Goal: Task Accomplishment & Management: Complete application form

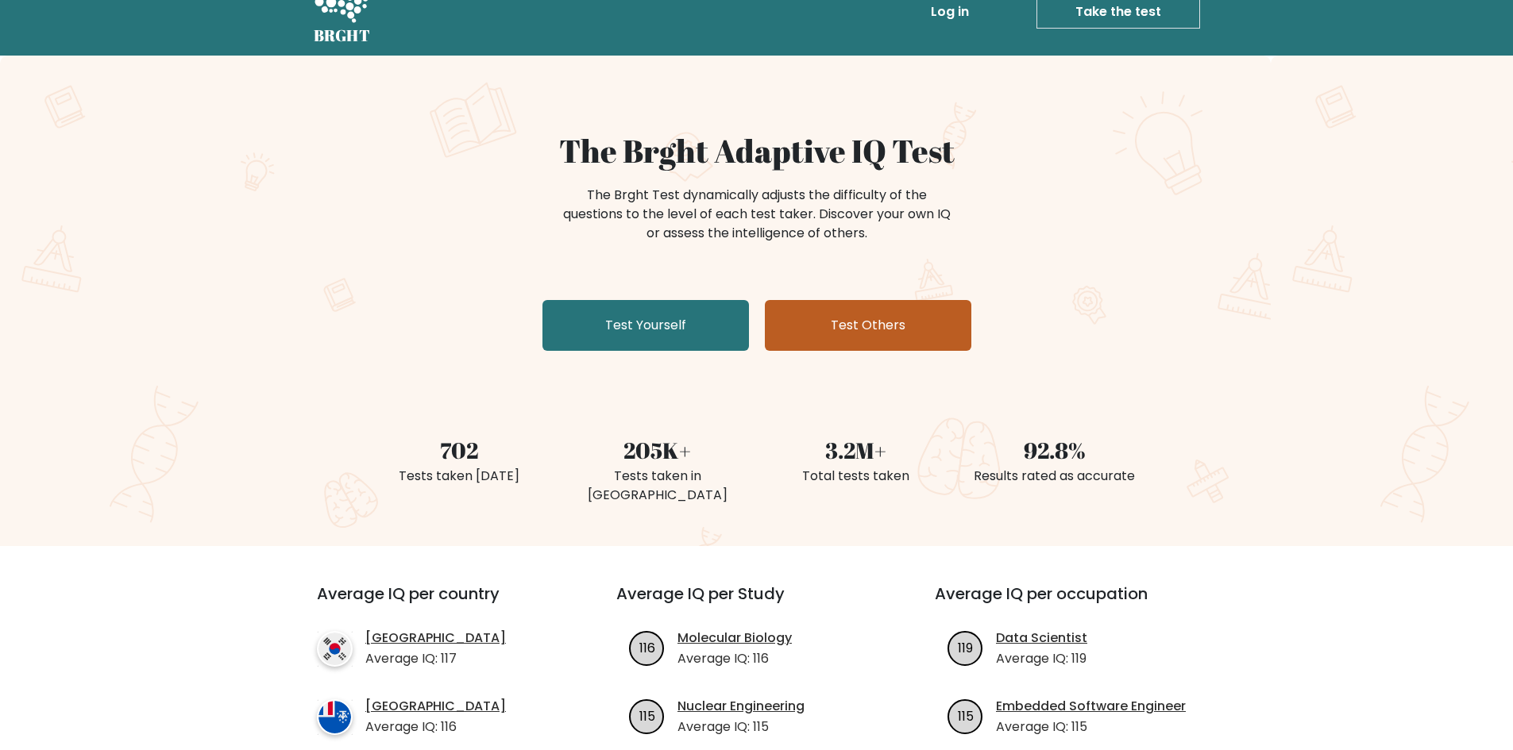
scroll to position [79, 0]
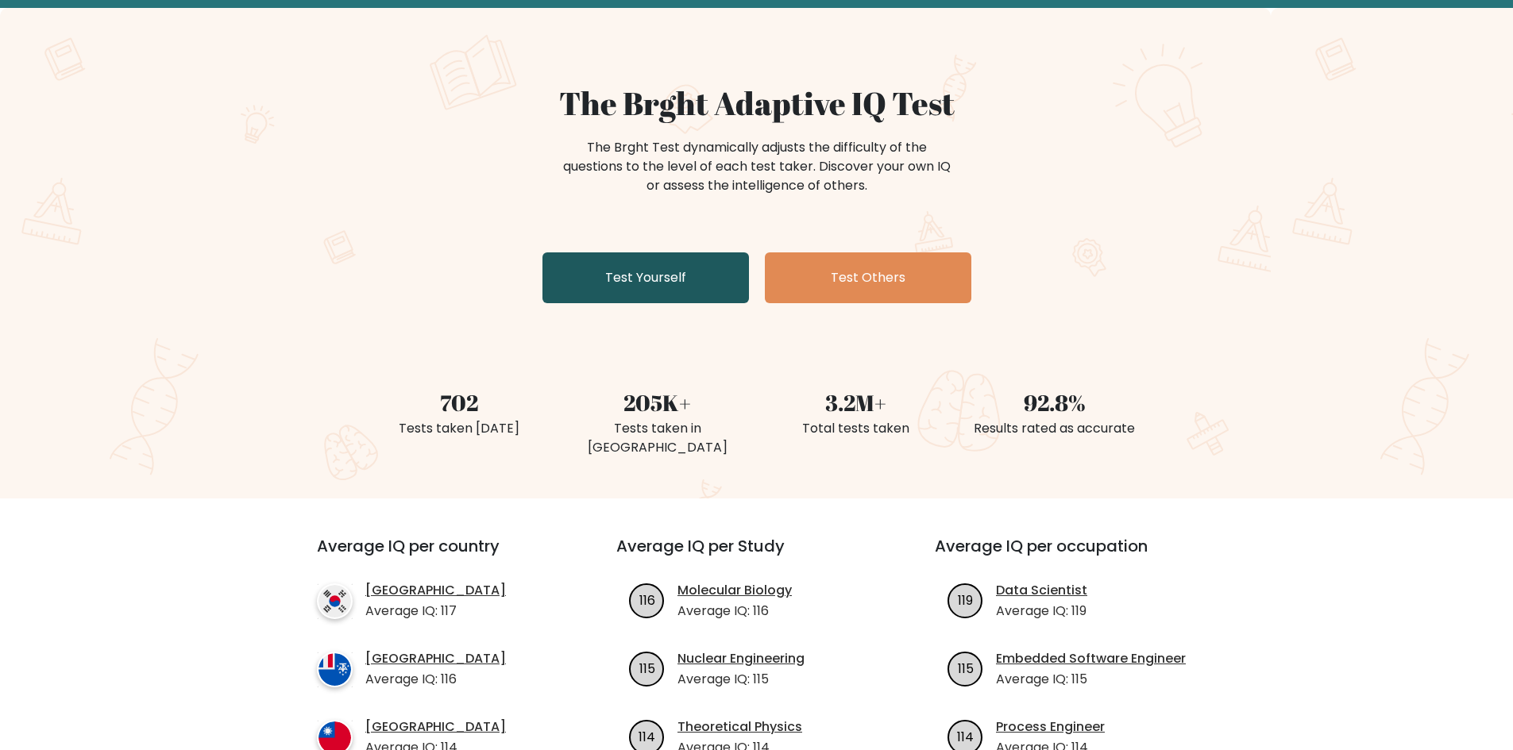
click at [698, 284] on link "Test Yourself" at bounding box center [645, 277] width 206 height 51
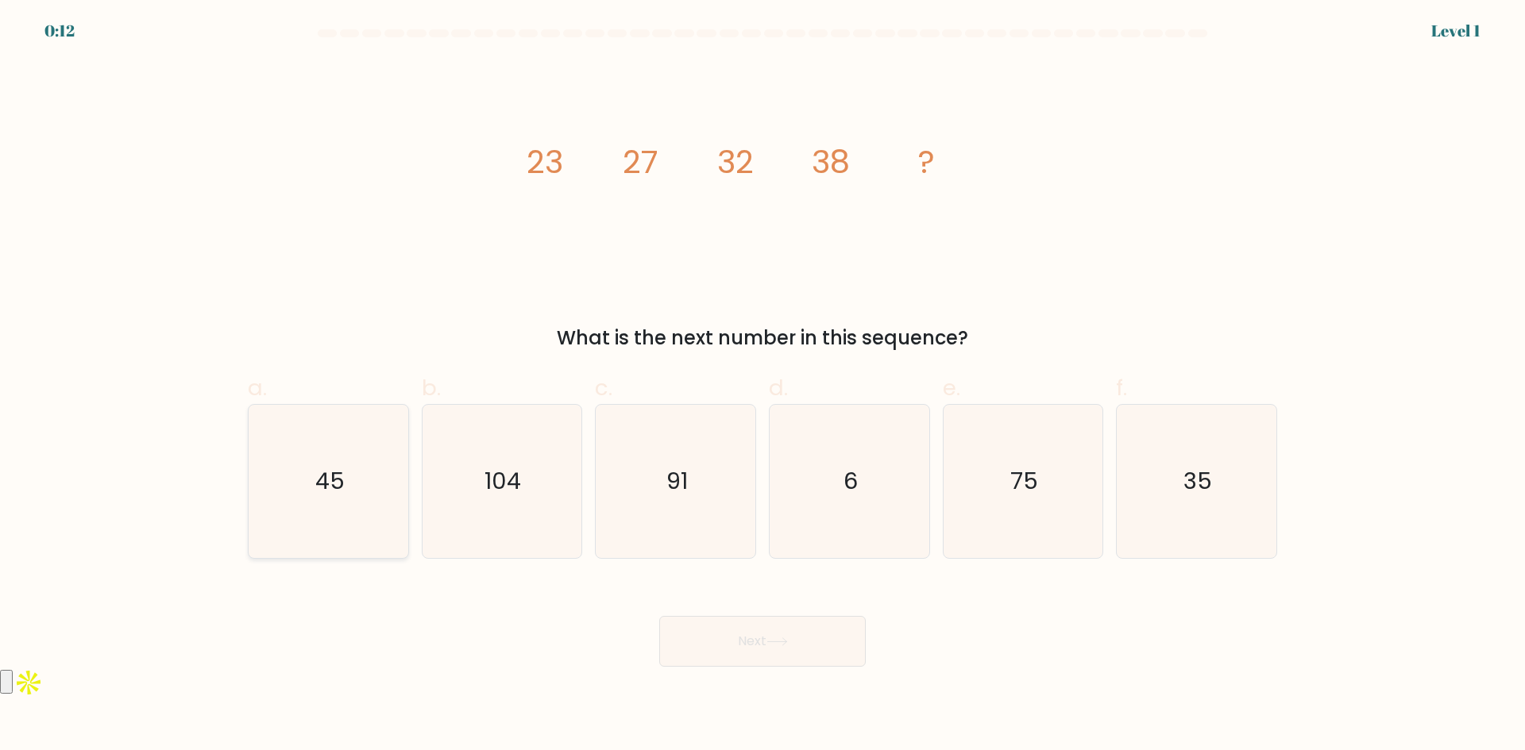
click at [293, 534] on icon "45" at bounding box center [328, 481] width 153 height 153
click at [762, 386] on input "a. 45" at bounding box center [762, 381] width 1 height 10
radio input "true"
click at [830, 635] on button "Next" at bounding box center [762, 641] width 206 height 51
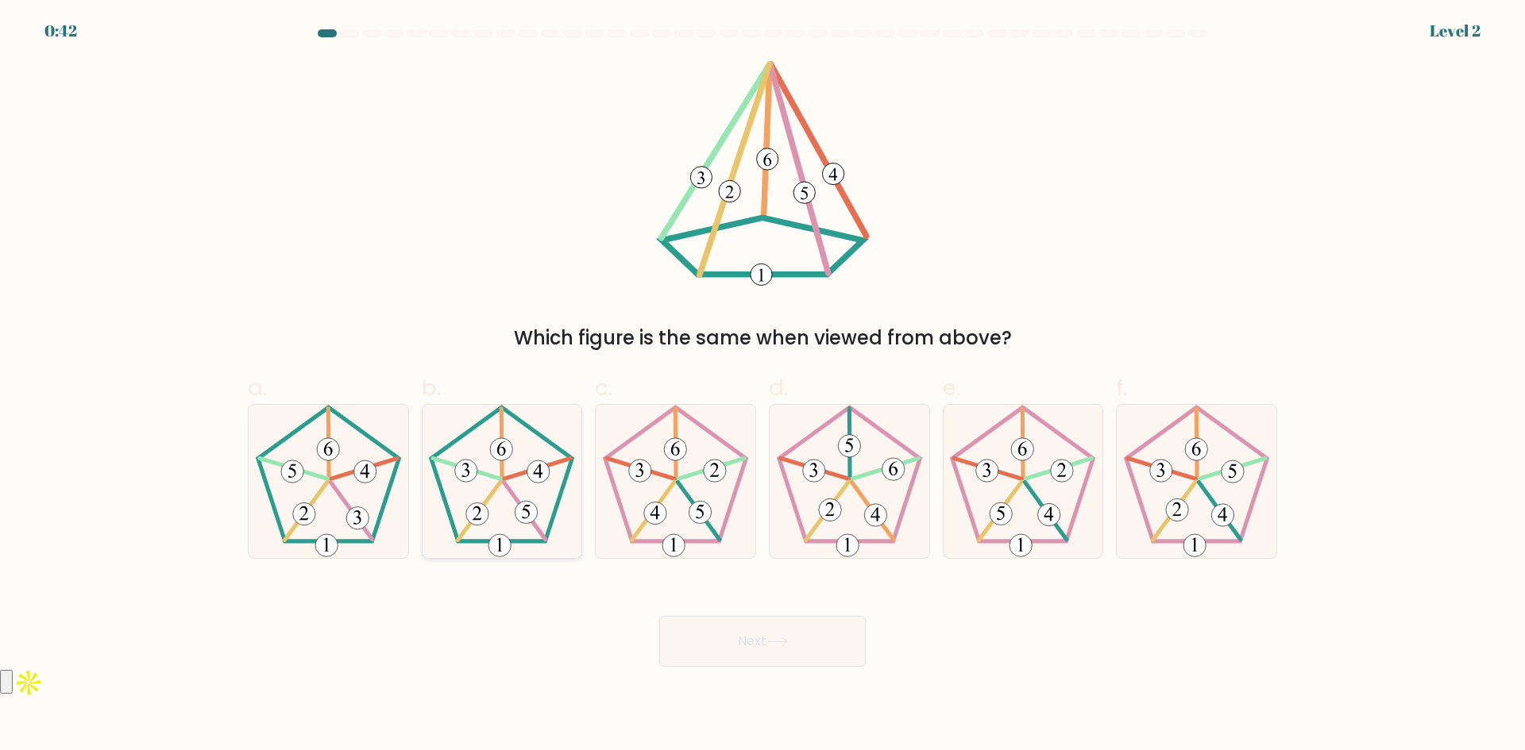
click at [508, 532] on icon at bounding box center [501, 481] width 153 height 153
click at [762, 386] on input "b." at bounding box center [762, 381] width 1 height 10
radio input "true"
click at [735, 642] on button "Next" at bounding box center [762, 641] width 206 height 51
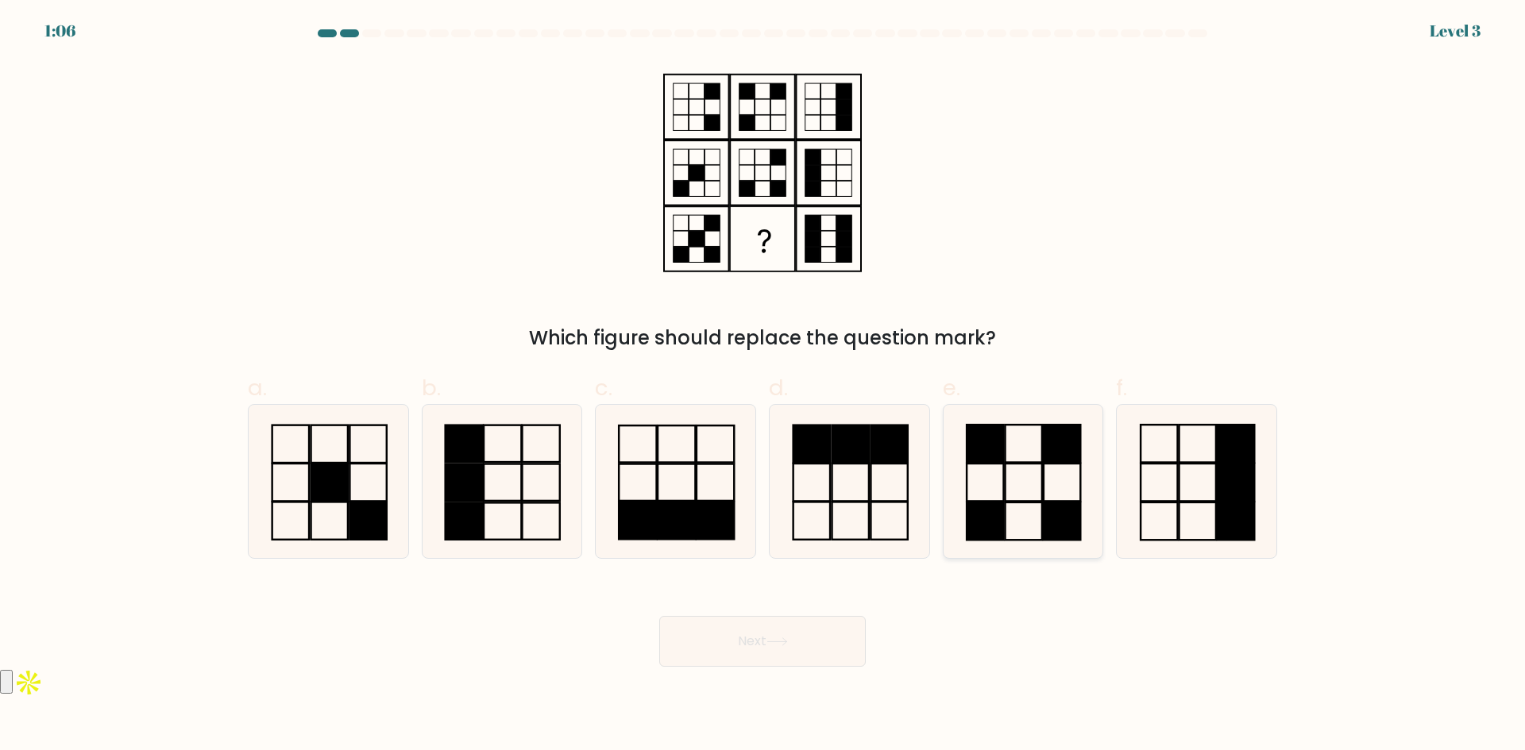
click at [1002, 456] on rect at bounding box center [985, 443] width 37 height 37
click at [763, 386] on input "e." at bounding box center [762, 381] width 1 height 10
radio input "true"
click at [788, 640] on icon at bounding box center [776, 642] width 21 height 9
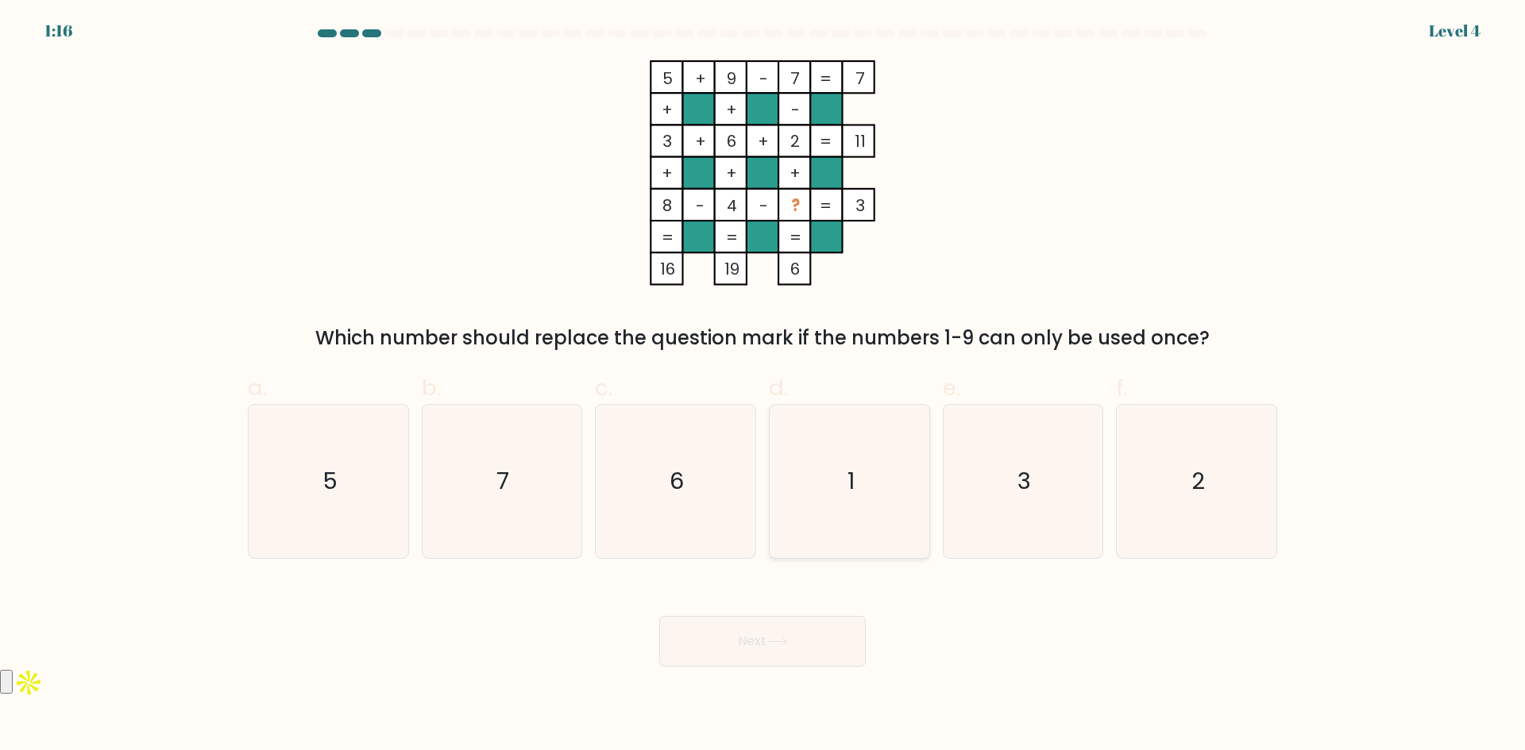
click at [846, 492] on icon "1" at bounding box center [849, 481] width 153 height 153
click at [763, 386] on input "d. 1" at bounding box center [762, 381] width 1 height 10
radio input "true"
click at [761, 653] on button "Next" at bounding box center [762, 641] width 206 height 51
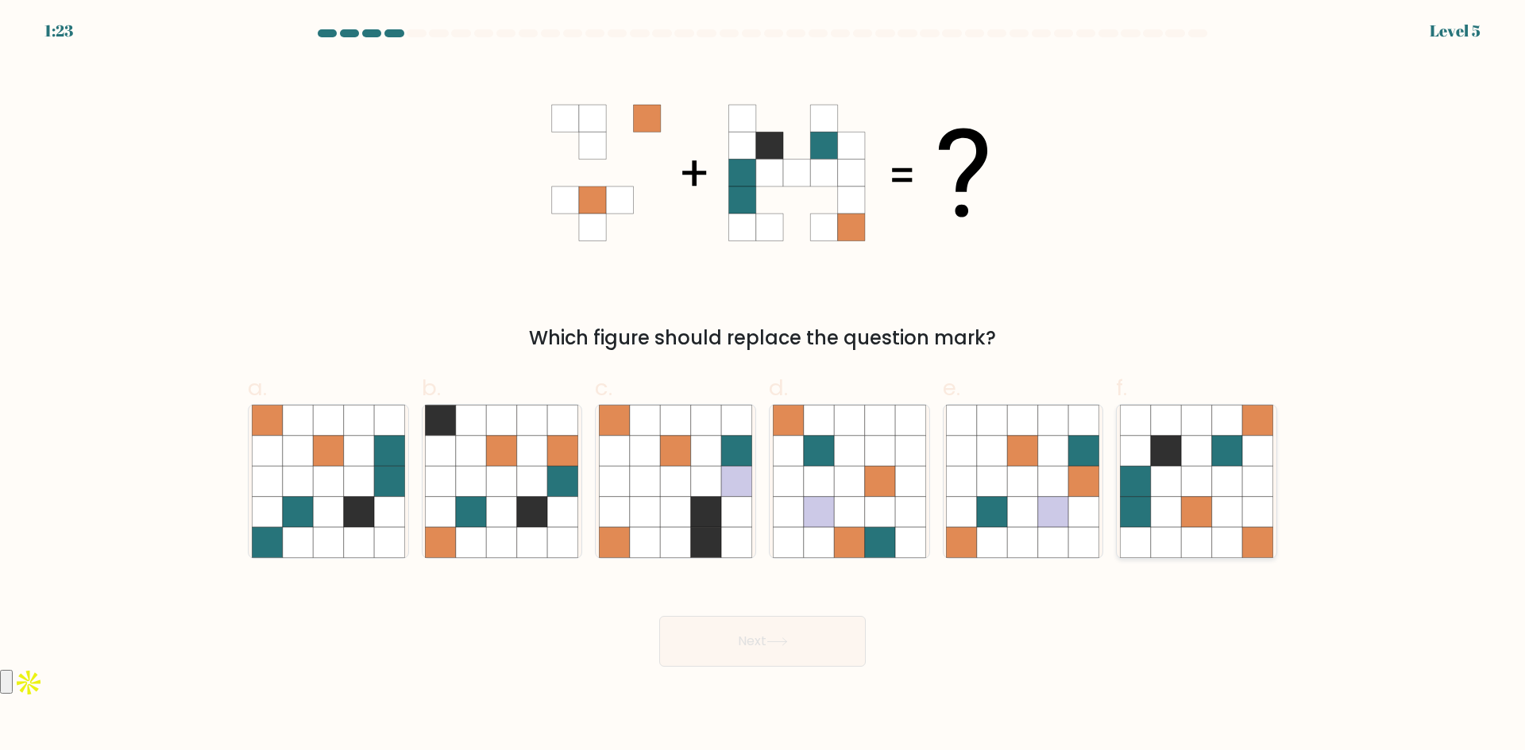
click at [1206, 475] on icon at bounding box center [1196, 481] width 30 height 30
click at [763, 386] on input "f." at bounding box center [762, 381] width 1 height 10
radio input "true"
click at [788, 643] on icon at bounding box center [776, 642] width 21 height 9
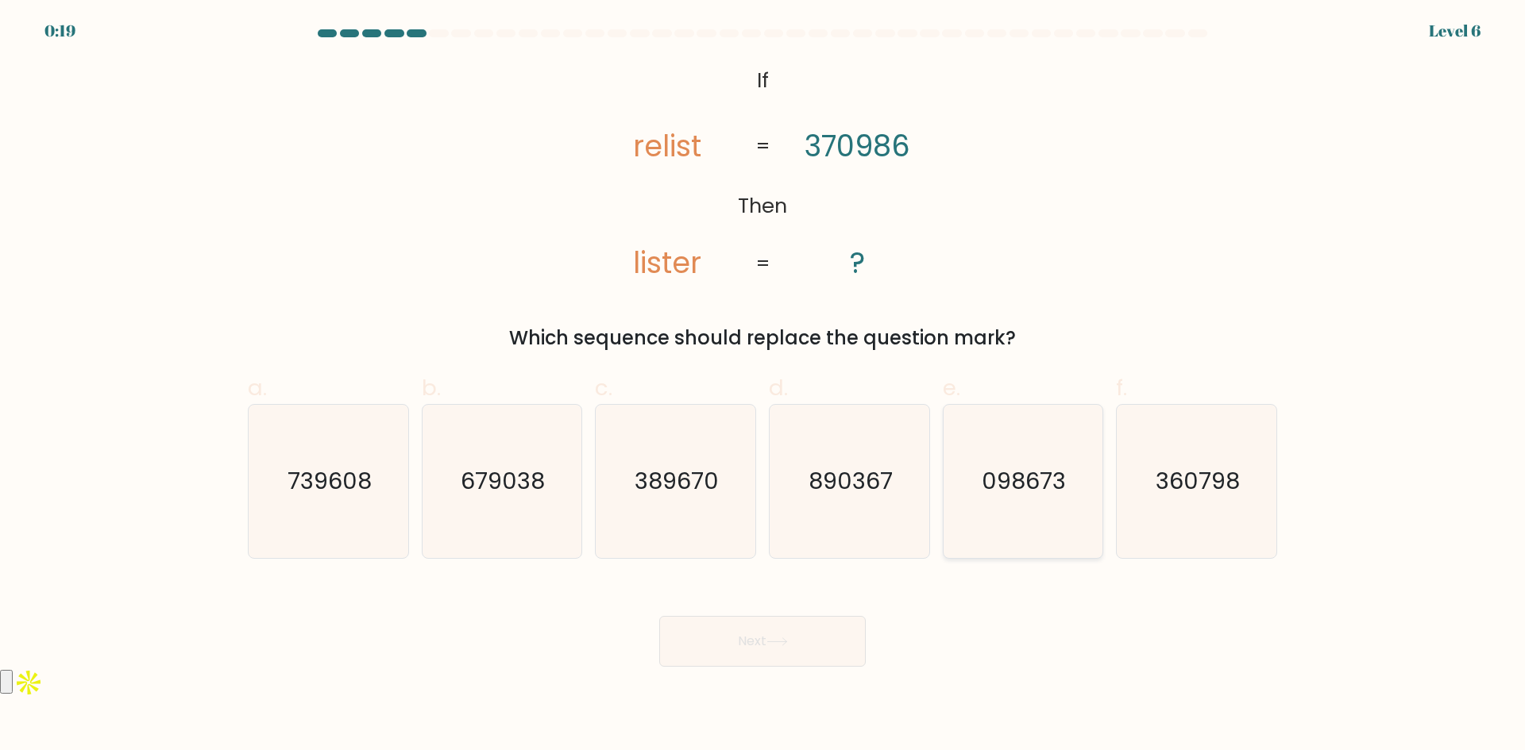
click at [971, 506] on icon "098673" at bounding box center [1022, 481] width 153 height 153
click at [763, 386] on input "e. 098673" at bounding box center [762, 381] width 1 height 10
radio input "true"
click at [789, 626] on button "Next" at bounding box center [762, 641] width 206 height 51
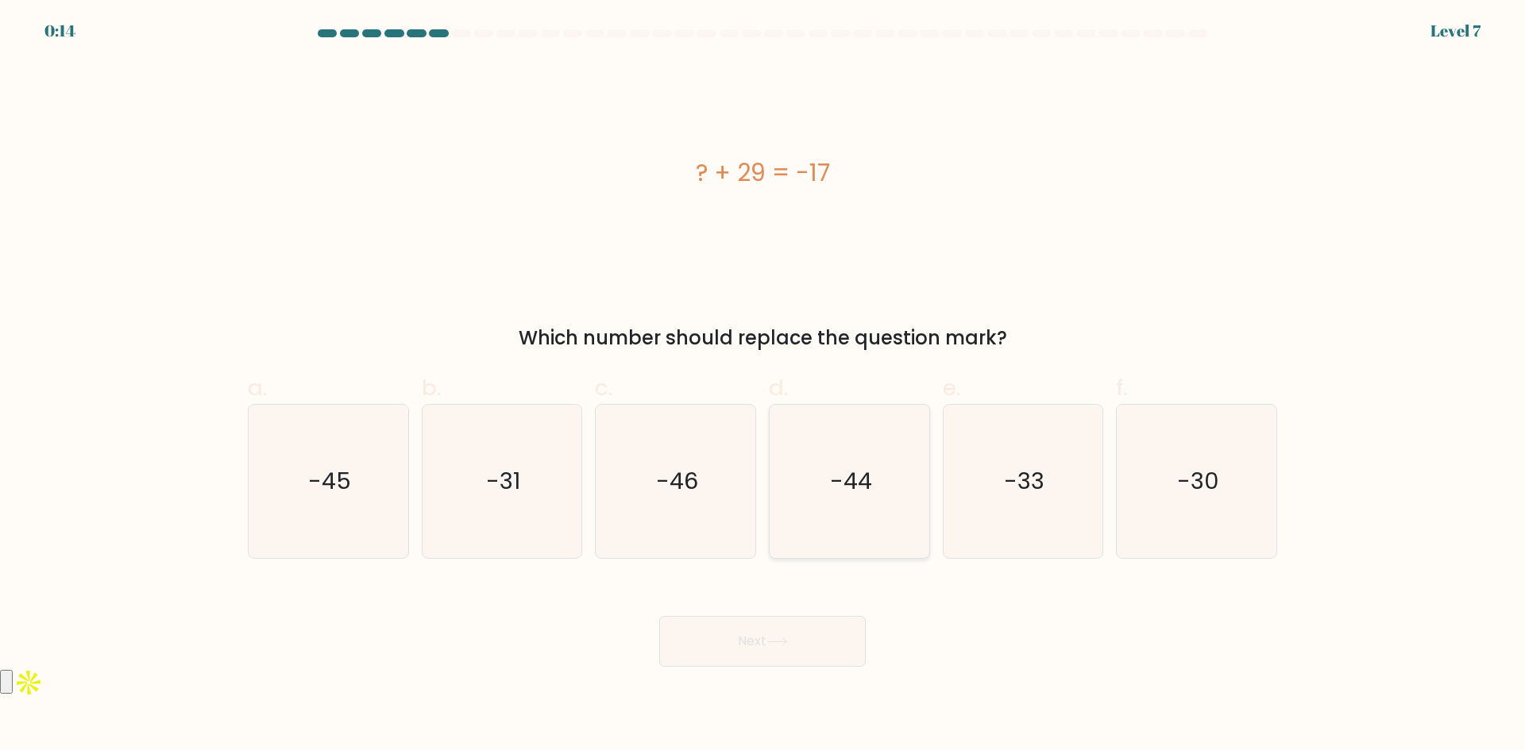
click at [831, 472] on text "-44" at bounding box center [851, 481] width 42 height 32
click at [763, 386] on input "d. -44" at bounding box center [762, 381] width 1 height 10
radio input "true"
click at [765, 635] on button "Next" at bounding box center [762, 641] width 206 height 51
